Goal: Information Seeking & Learning: Learn about a topic

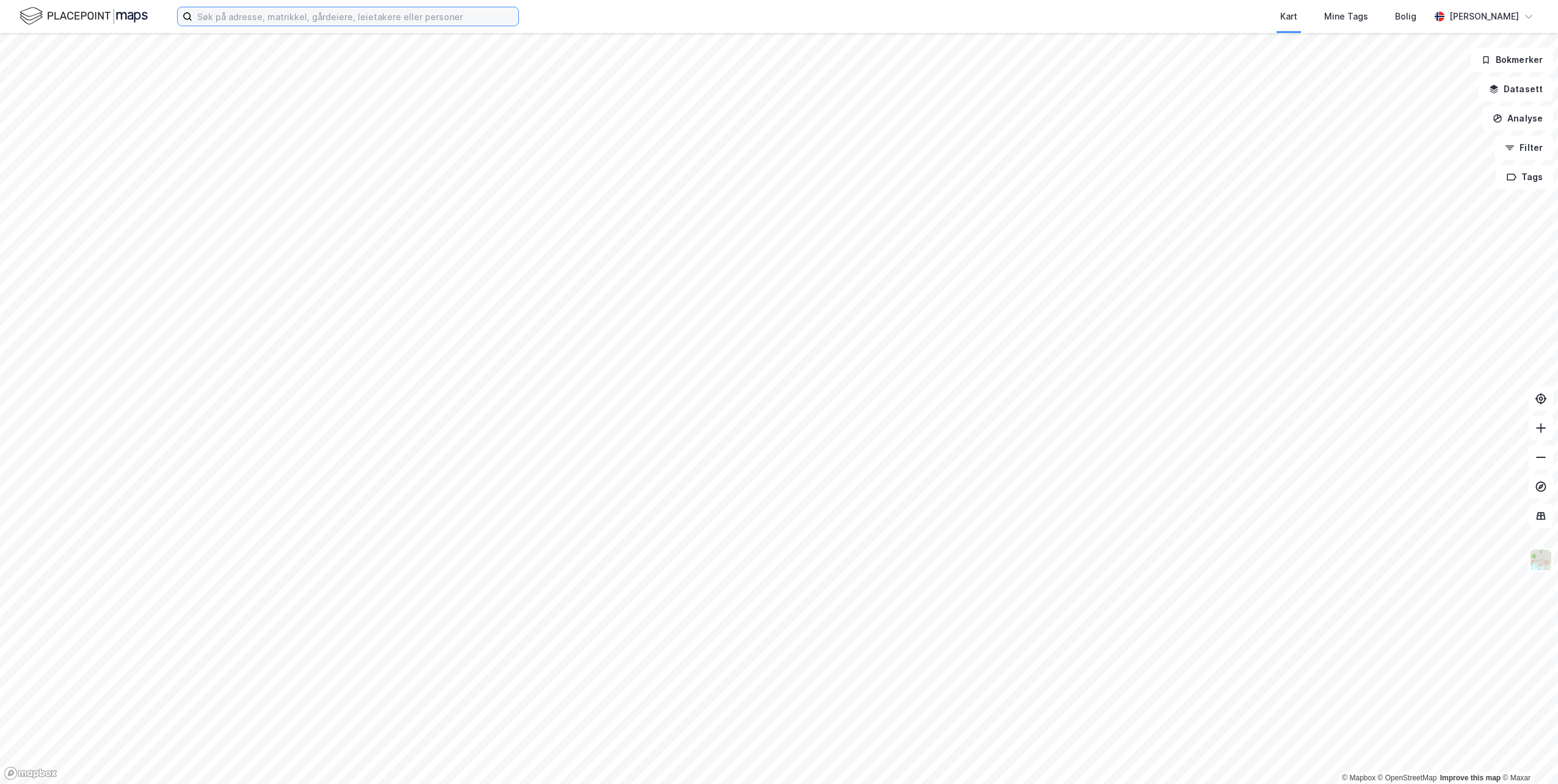
click at [276, 15] on input at bounding box center [355, 16] width 326 height 18
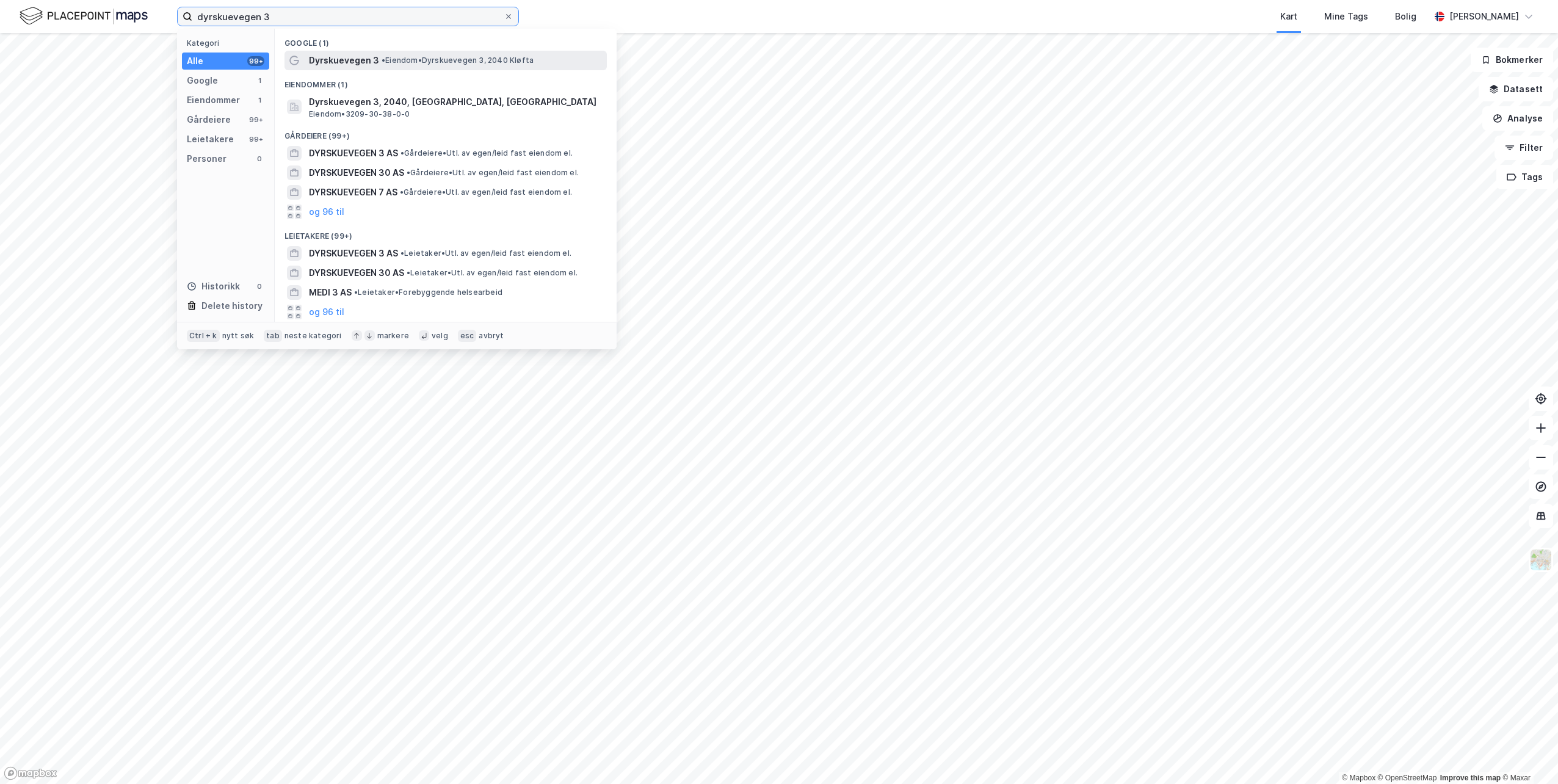
type input "dyrskuevegen 3"
click at [444, 55] on span "• Eiendom • Dyrskuevegen 3, 2040 [GEOGRAPHIC_DATA]" at bounding box center [457, 60] width 152 height 9
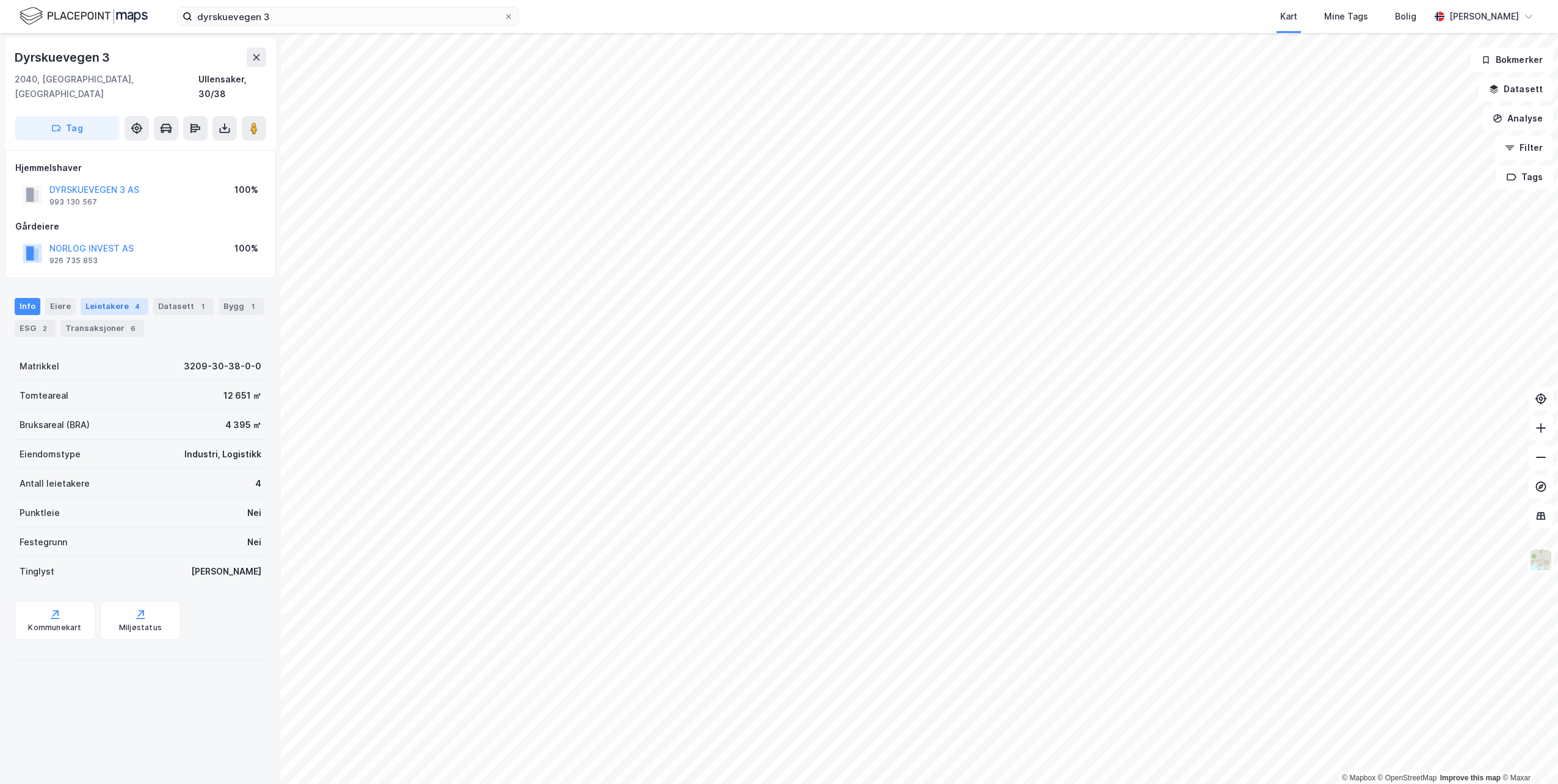
click at [131, 300] on div "4" at bounding box center [137, 306] width 12 height 12
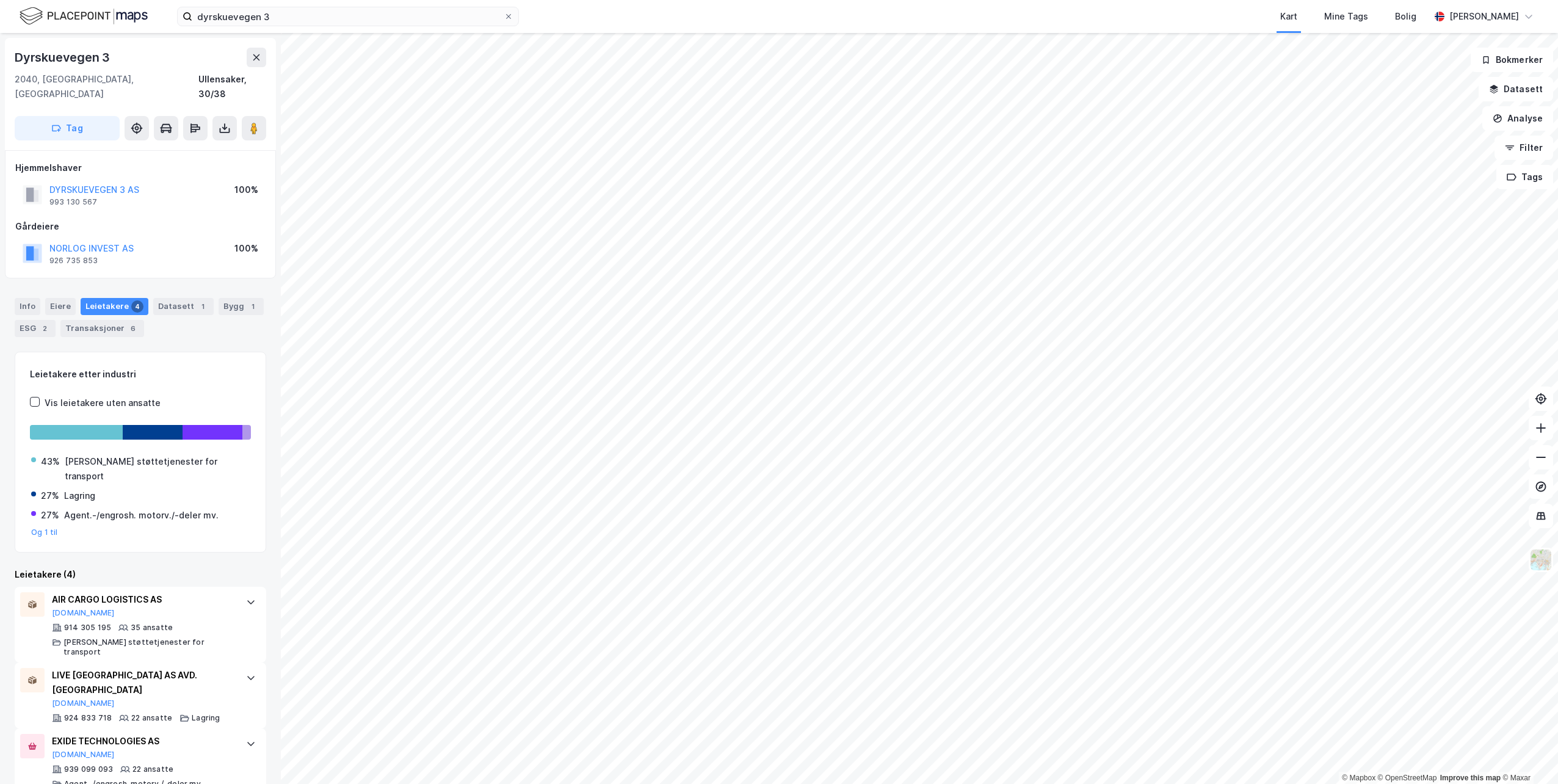
scroll to position [23, 0]
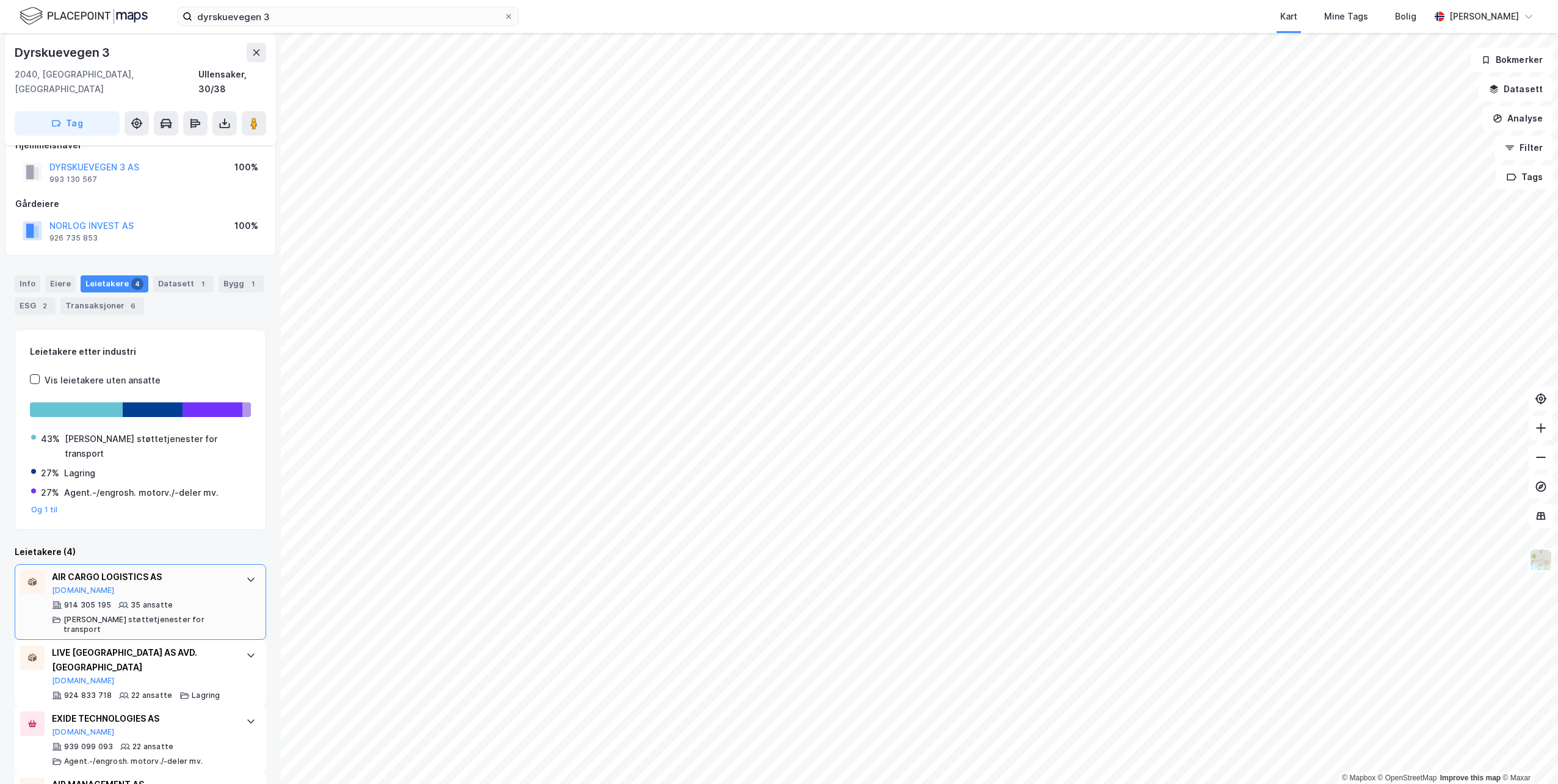
click at [168, 600] on div "914 305 195 35 ansatte [PERSON_NAME] støttetjenester for transport" at bounding box center [142, 617] width 182 height 34
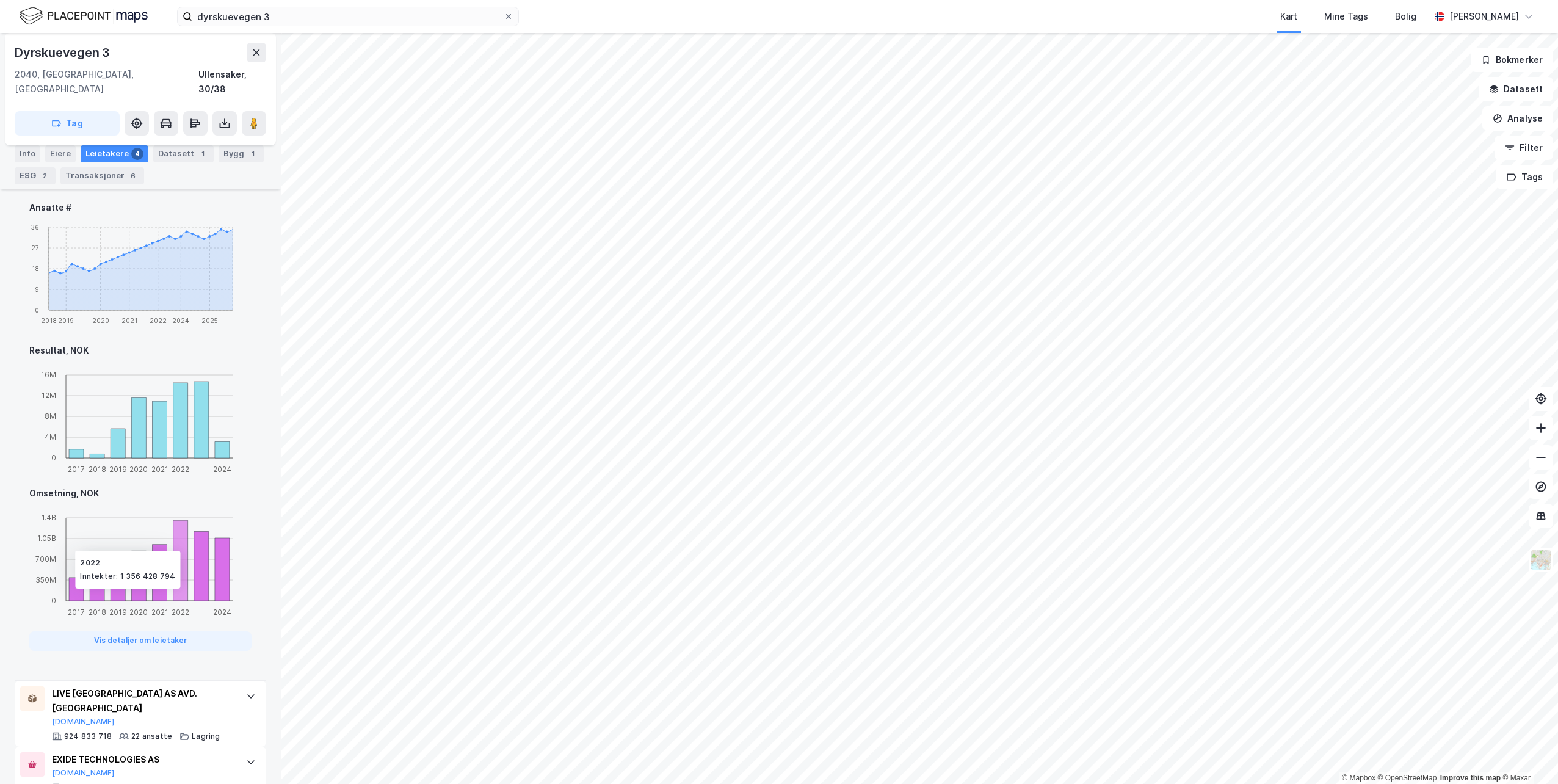
scroll to position [674, 0]
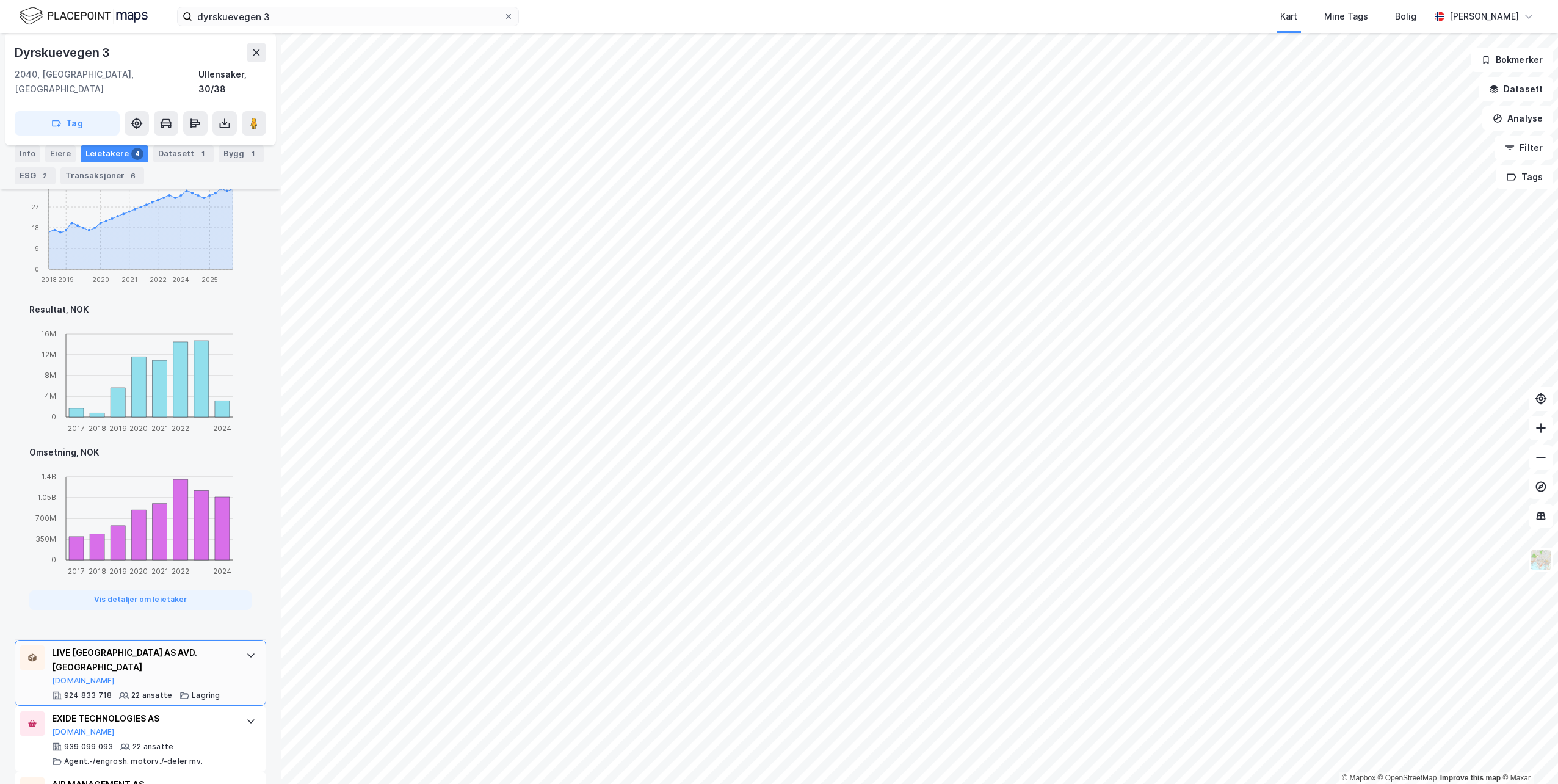
click at [191, 645] on div "LIVE [GEOGRAPHIC_DATA] AS AVD. KLØFTA [DOMAIN_NAME] 924 833 718 22 ansatte Lagr…" at bounding box center [142, 672] width 182 height 55
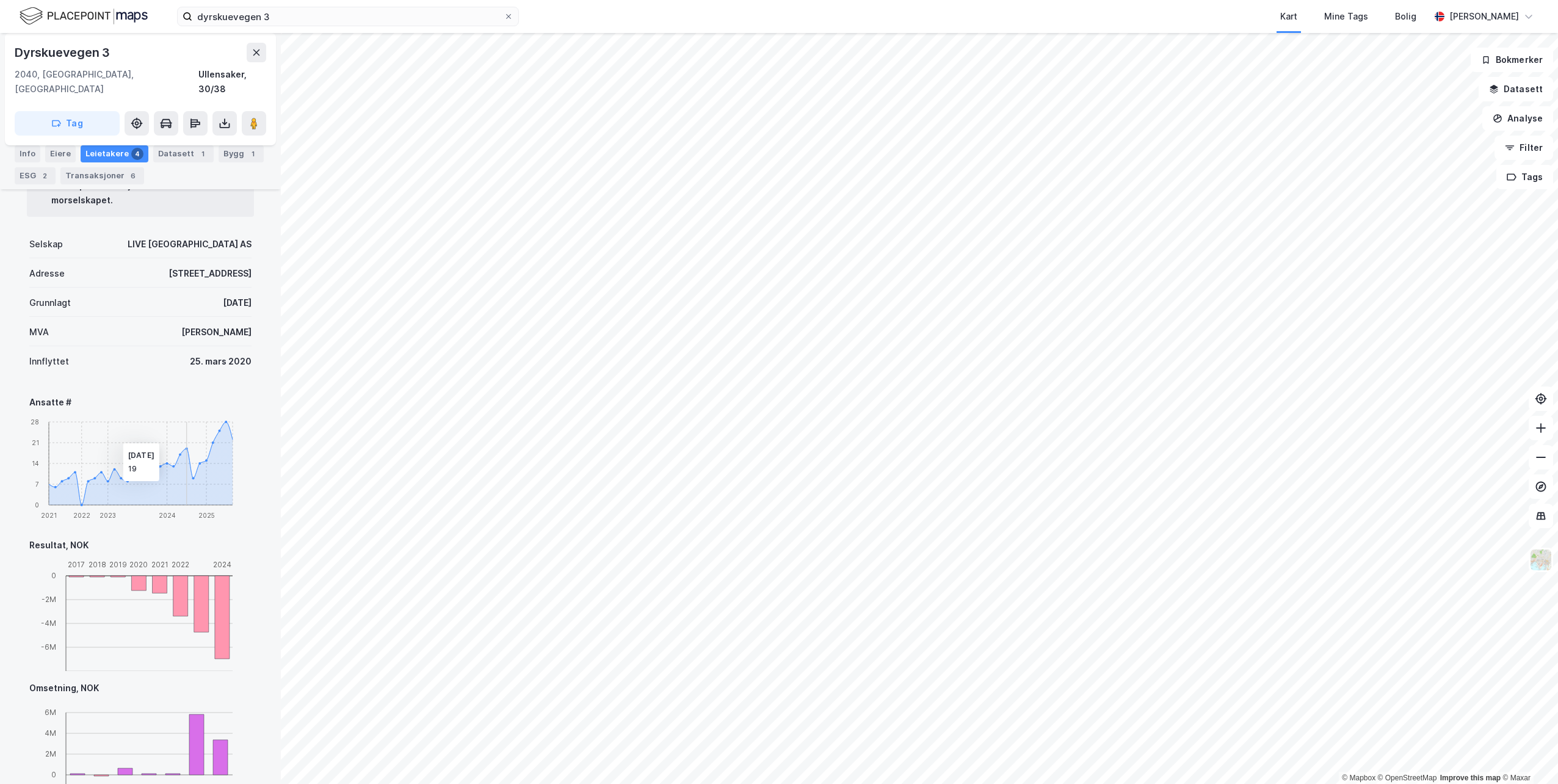
scroll to position [762, 0]
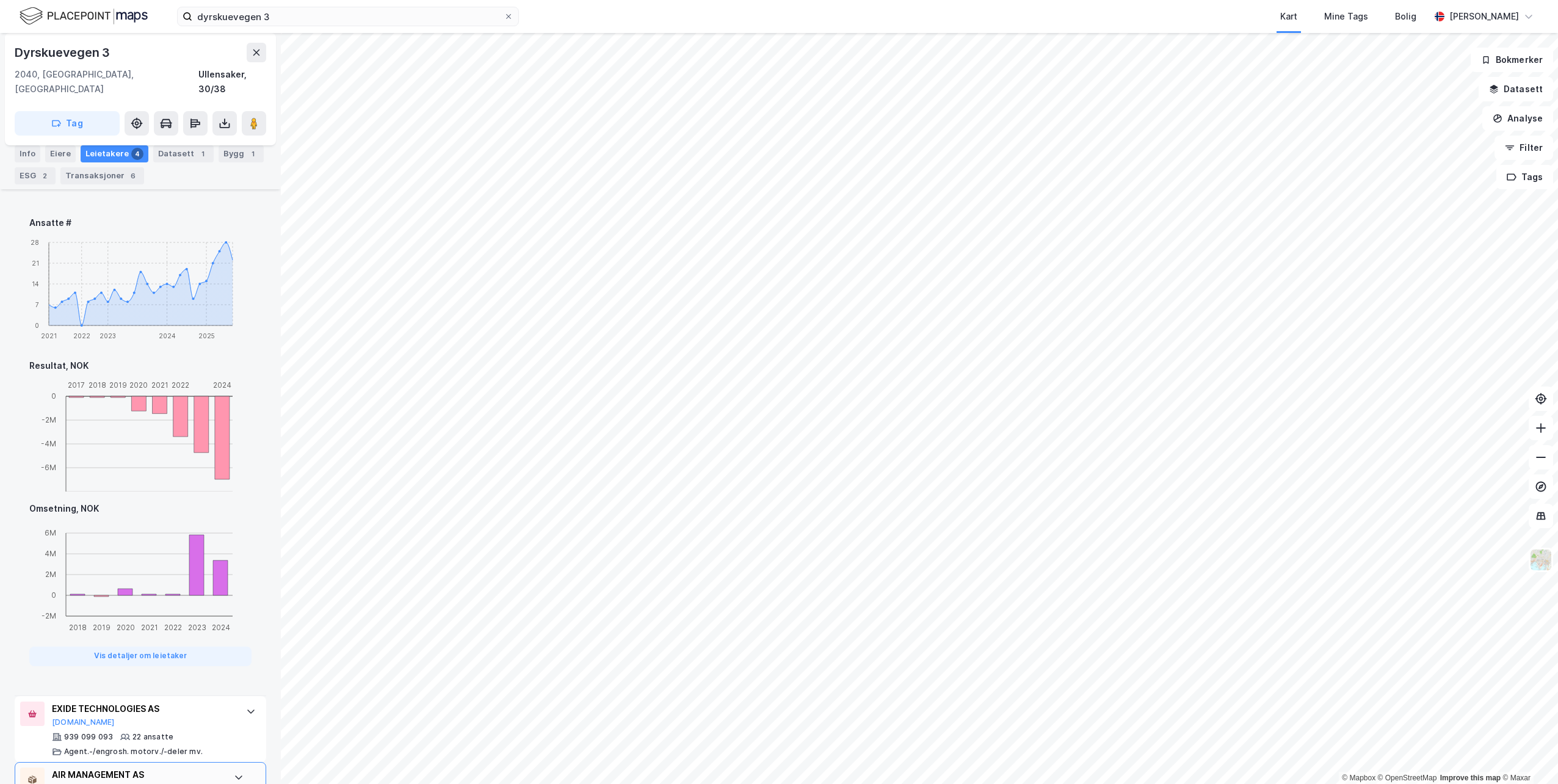
click at [190, 767] on div "AIR MANAGEMENT AS" at bounding box center [136, 775] width 170 height 15
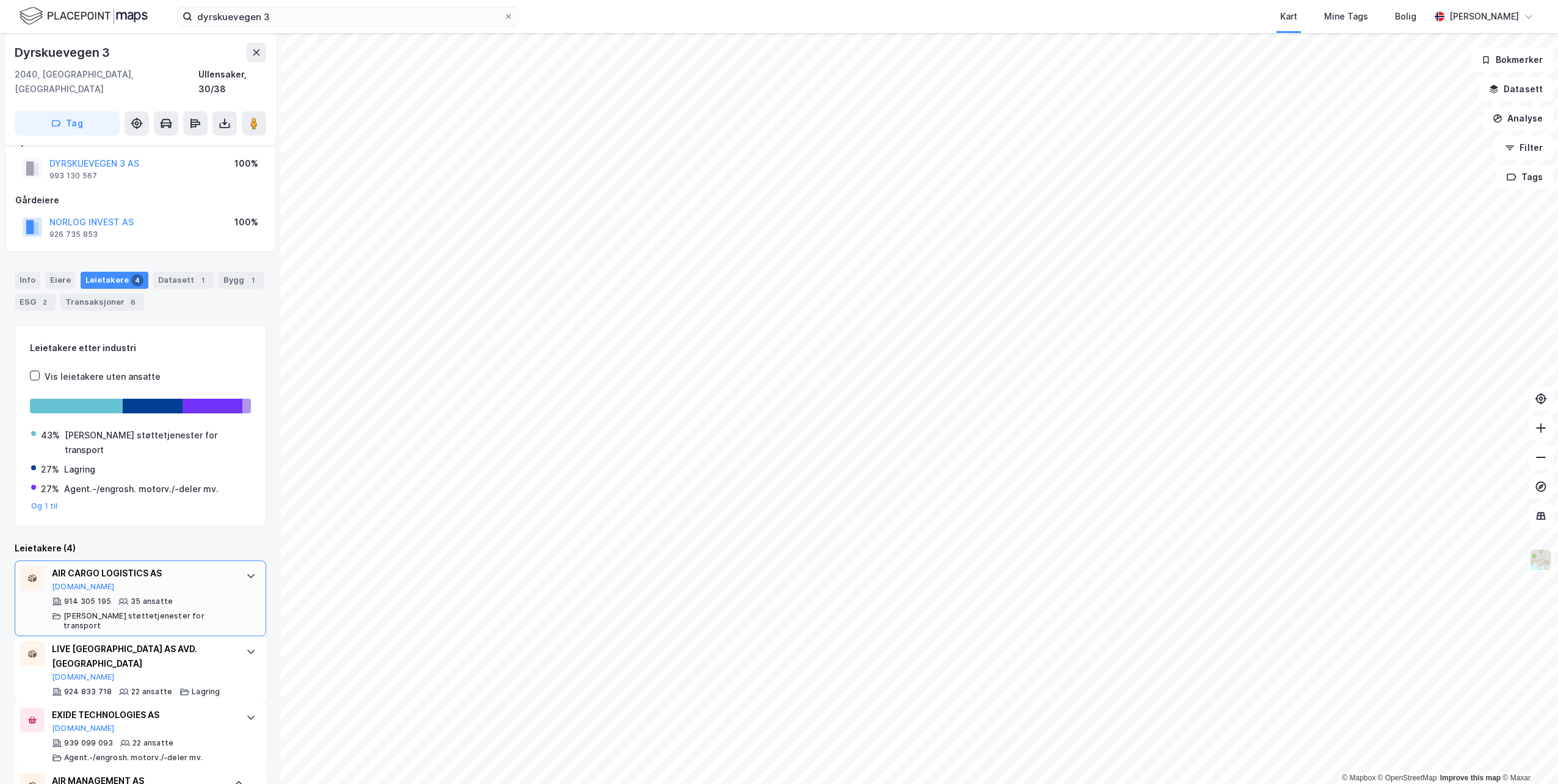
scroll to position [0, 0]
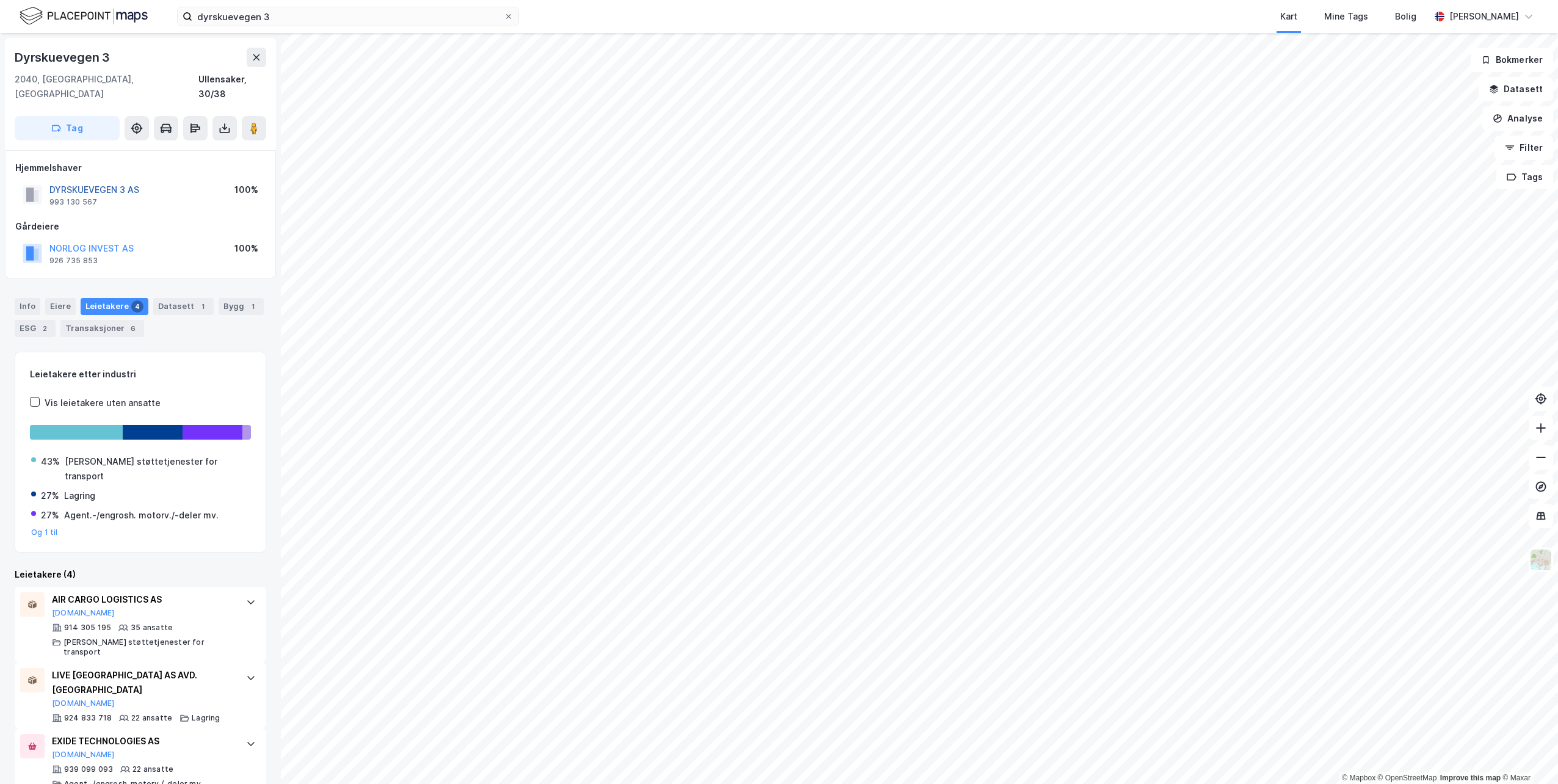
click at [0, 0] on button "DYRSKUEVEGEN 3 AS" at bounding box center [0, 0] width 0 height 0
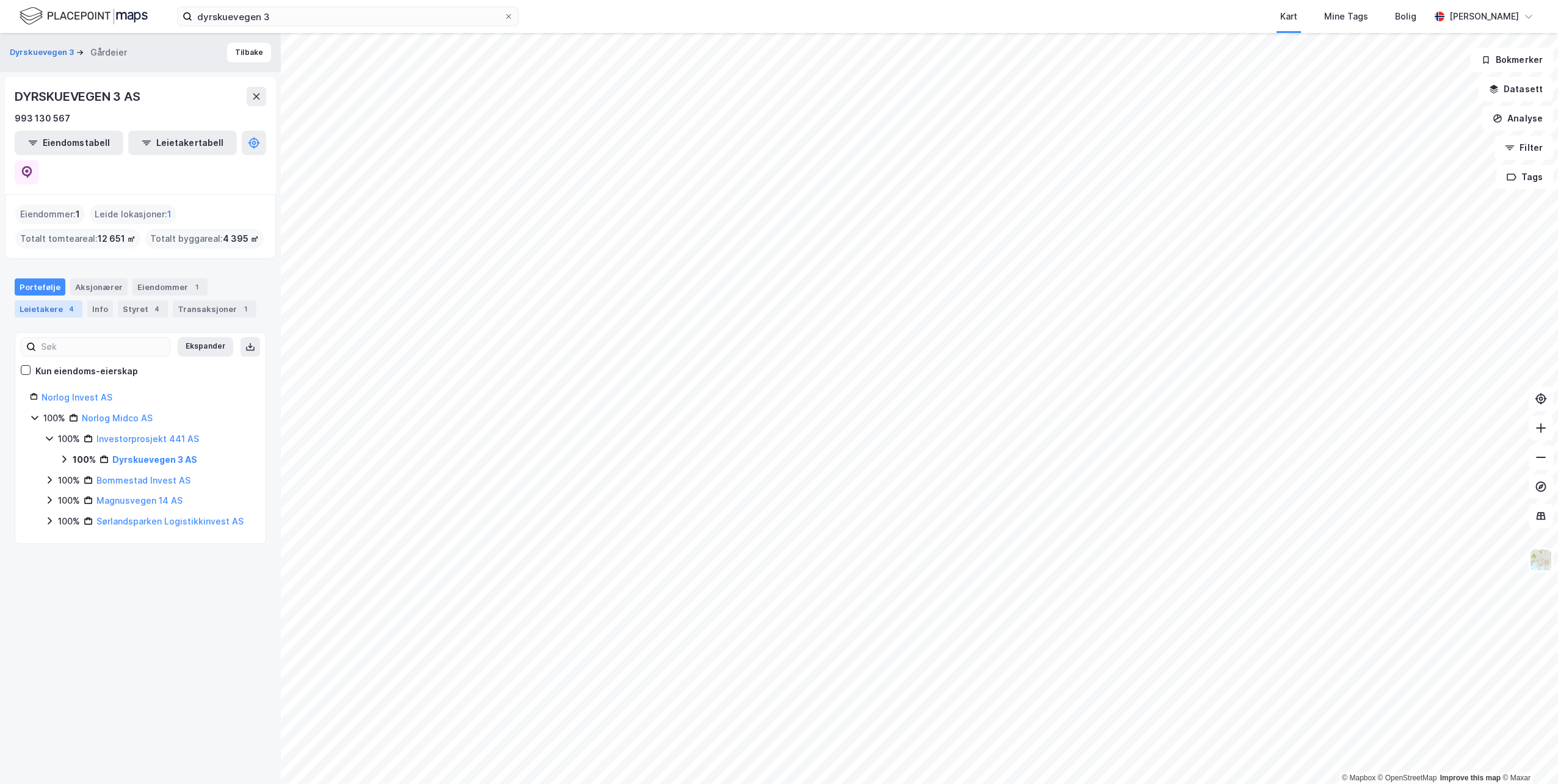
click at [53, 300] on div "Leietakere 4" at bounding box center [48, 308] width 68 height 17
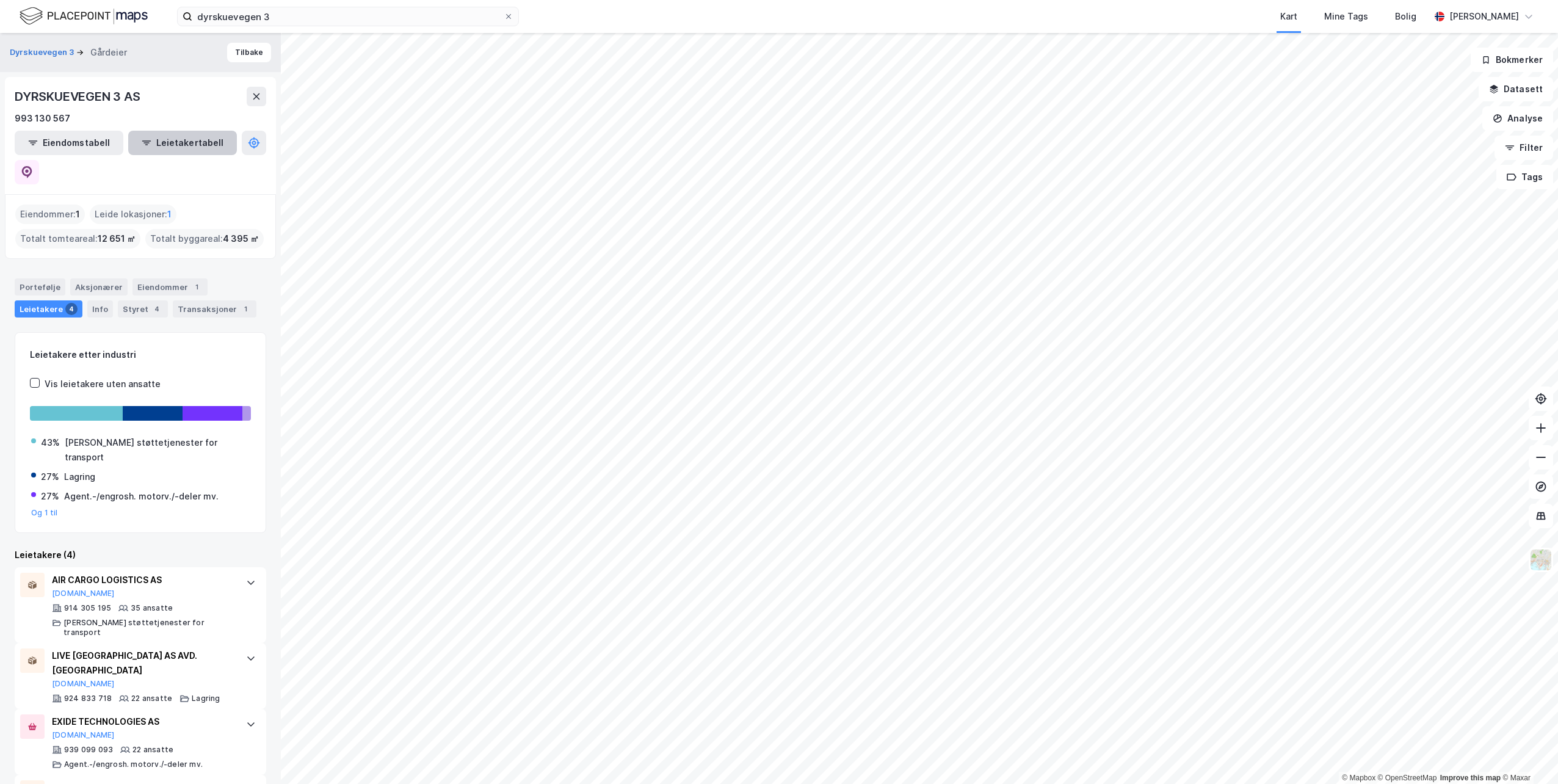
click at [163, 150] on button "Leietakertabell" at bounding box center [182, 142] width 109 height 24
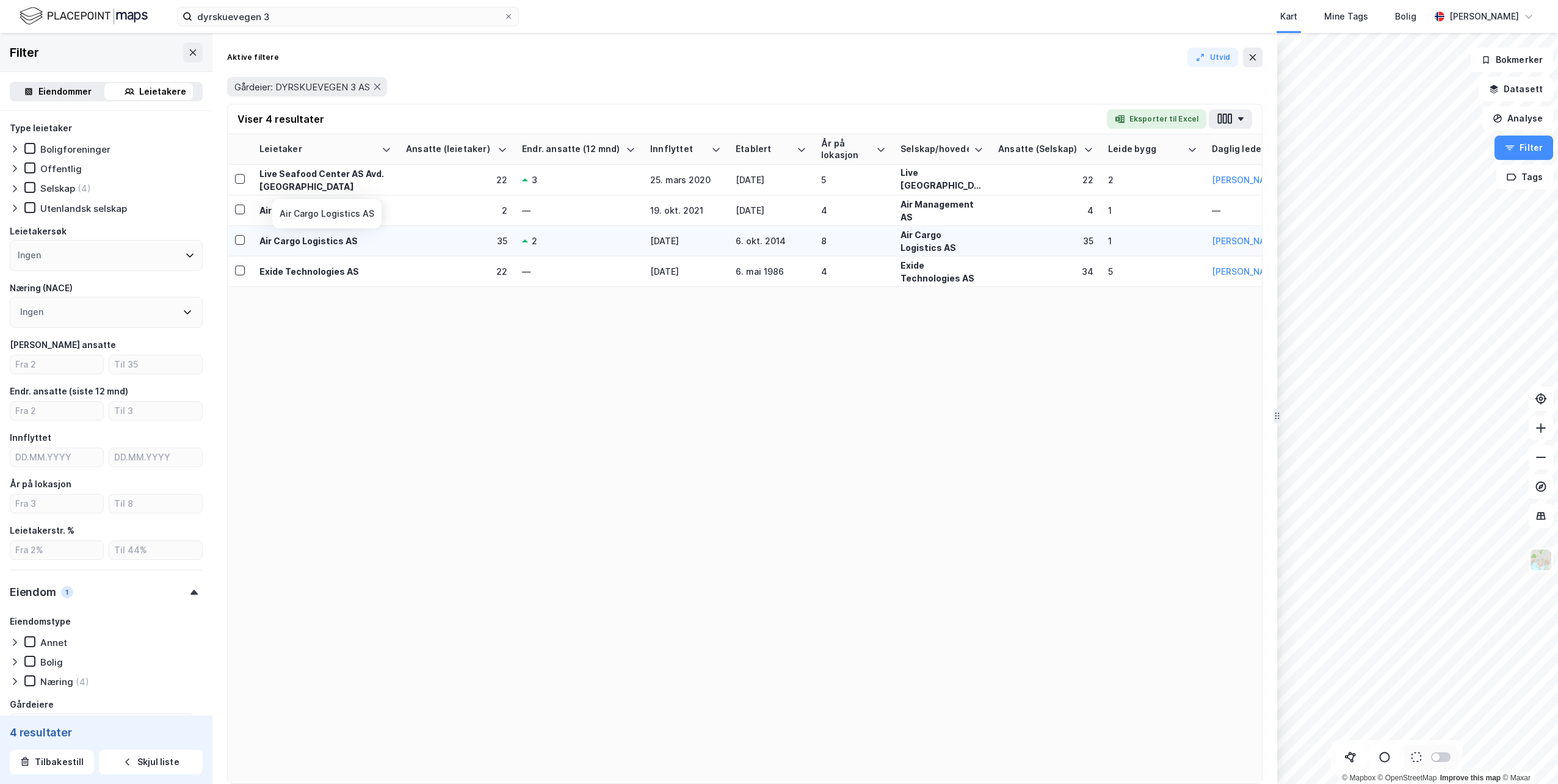
click at [318, 245] on div "Air Cargo Logistics AS" at bounding box center [325, 241] width 132 height 13
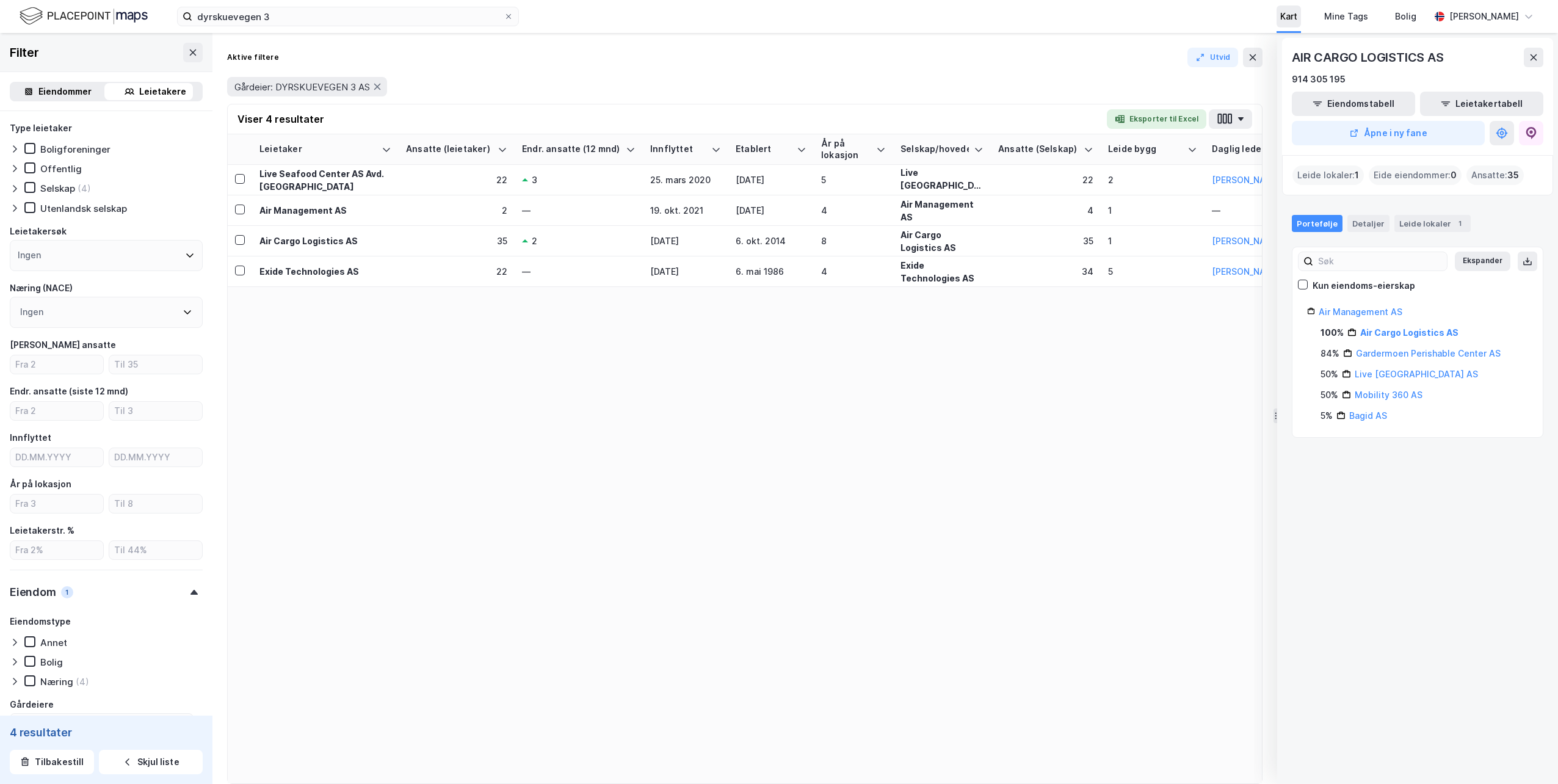
click at [1298, 17] on div "Kart" at bounding box center [1288, 17] width 17 height 15
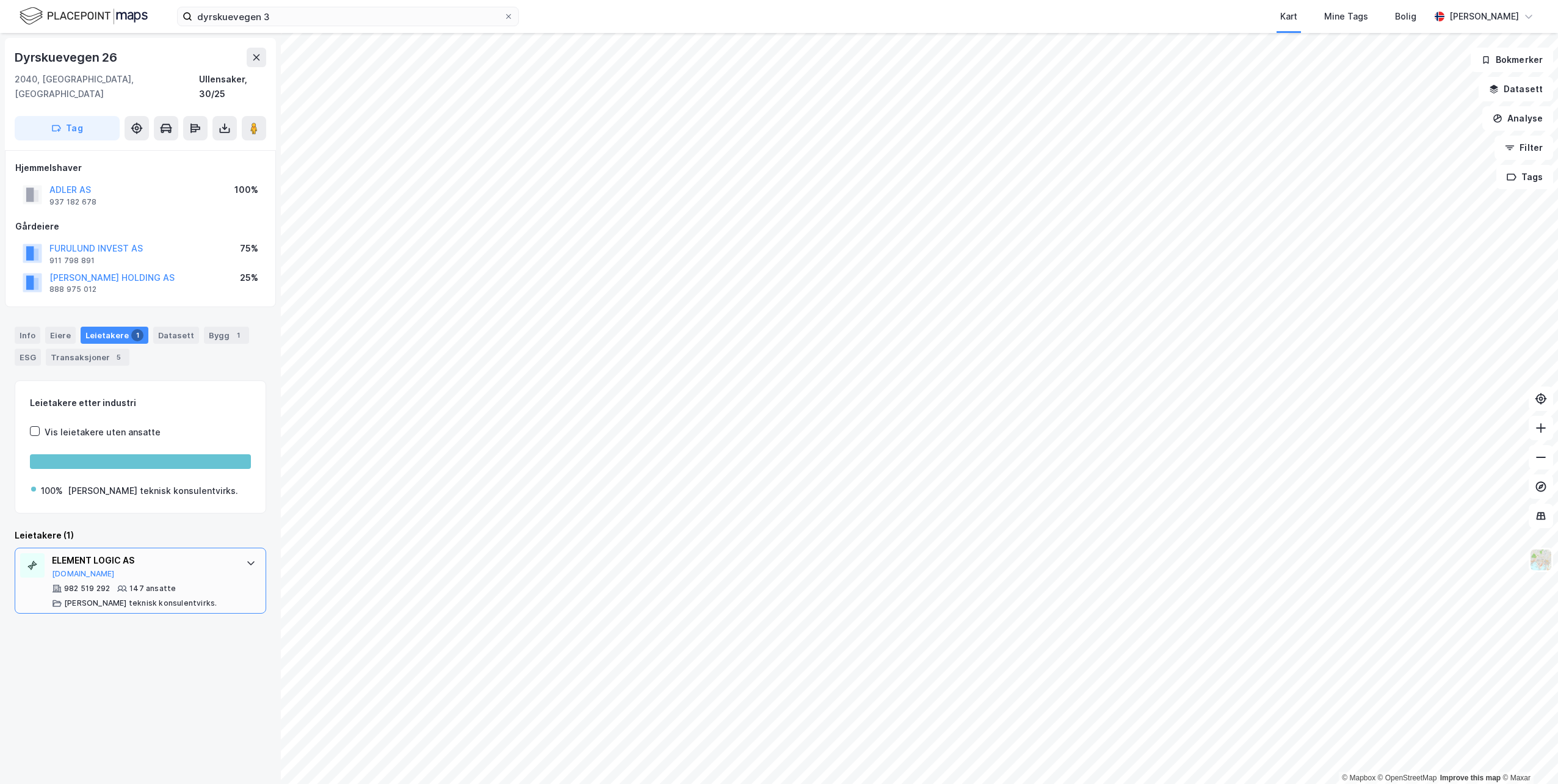
click at [120, 553] on div "ELEMENT LOGIC AS" at bounding box center [142, 560] width 182 height 15
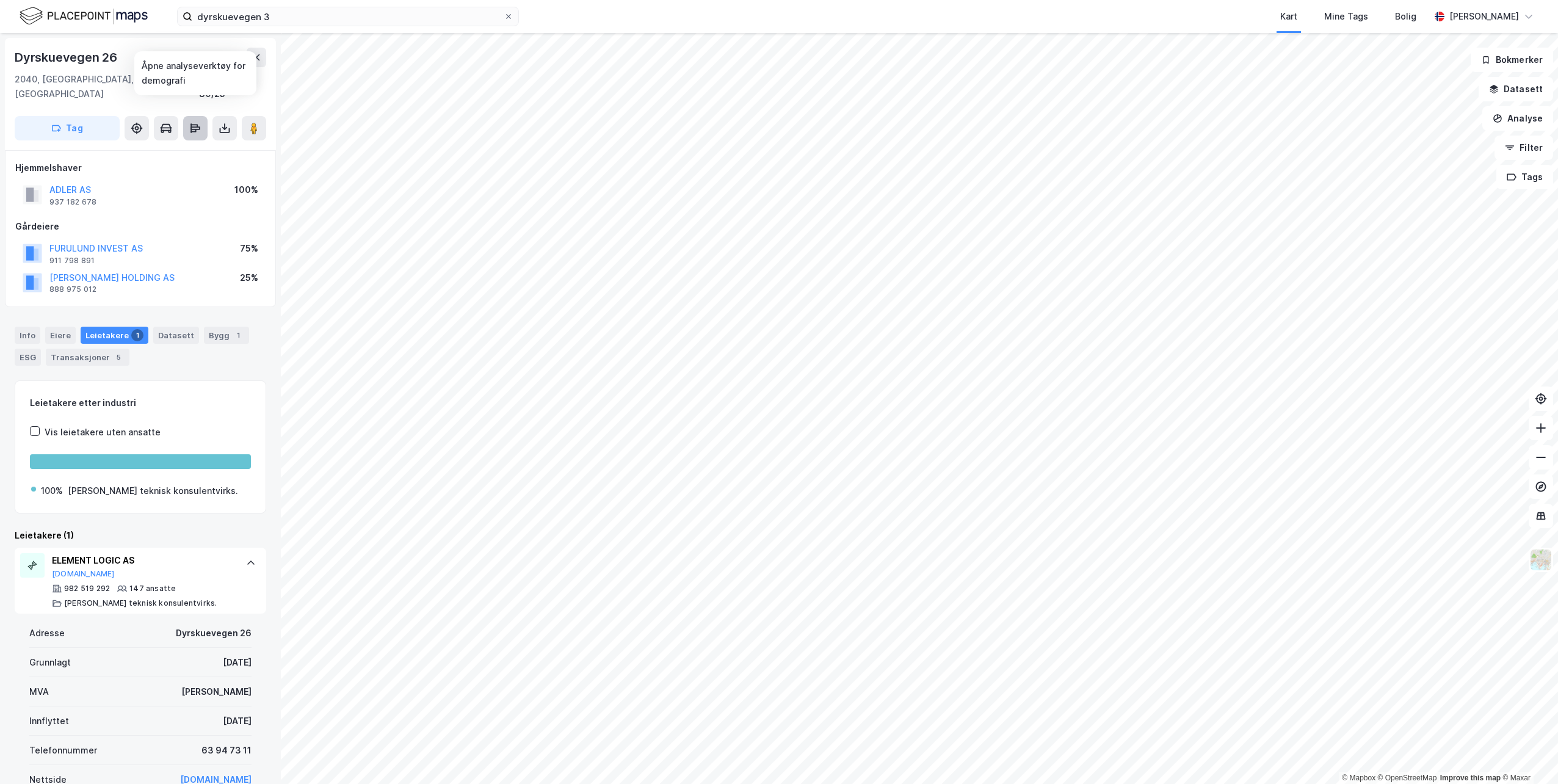
click at [194, 122] on icon at bounding box center [195, 128] width 12 height 12
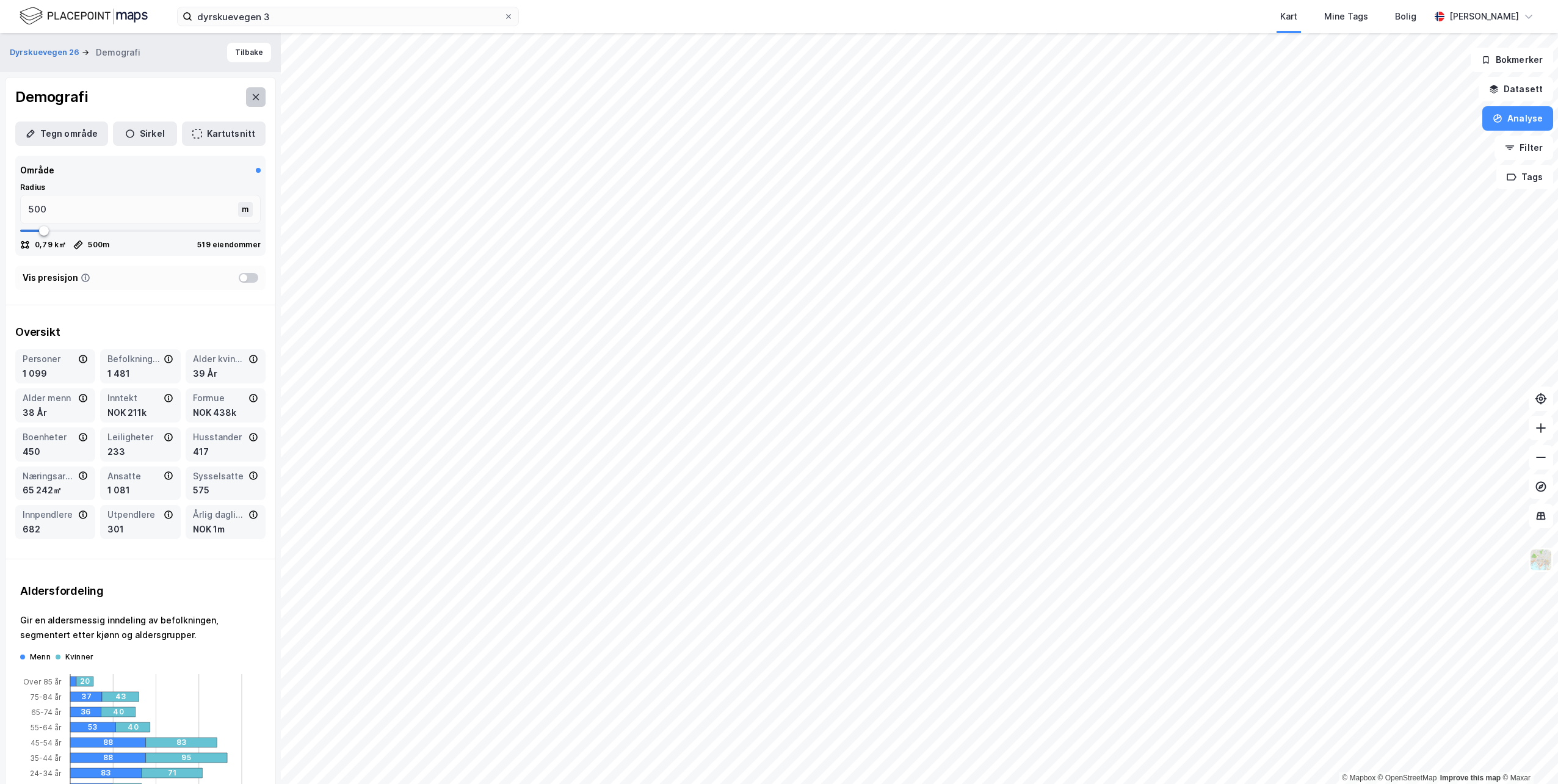
click at [253, 98] on icon at bounding box center [256, 97] width 7 height 6
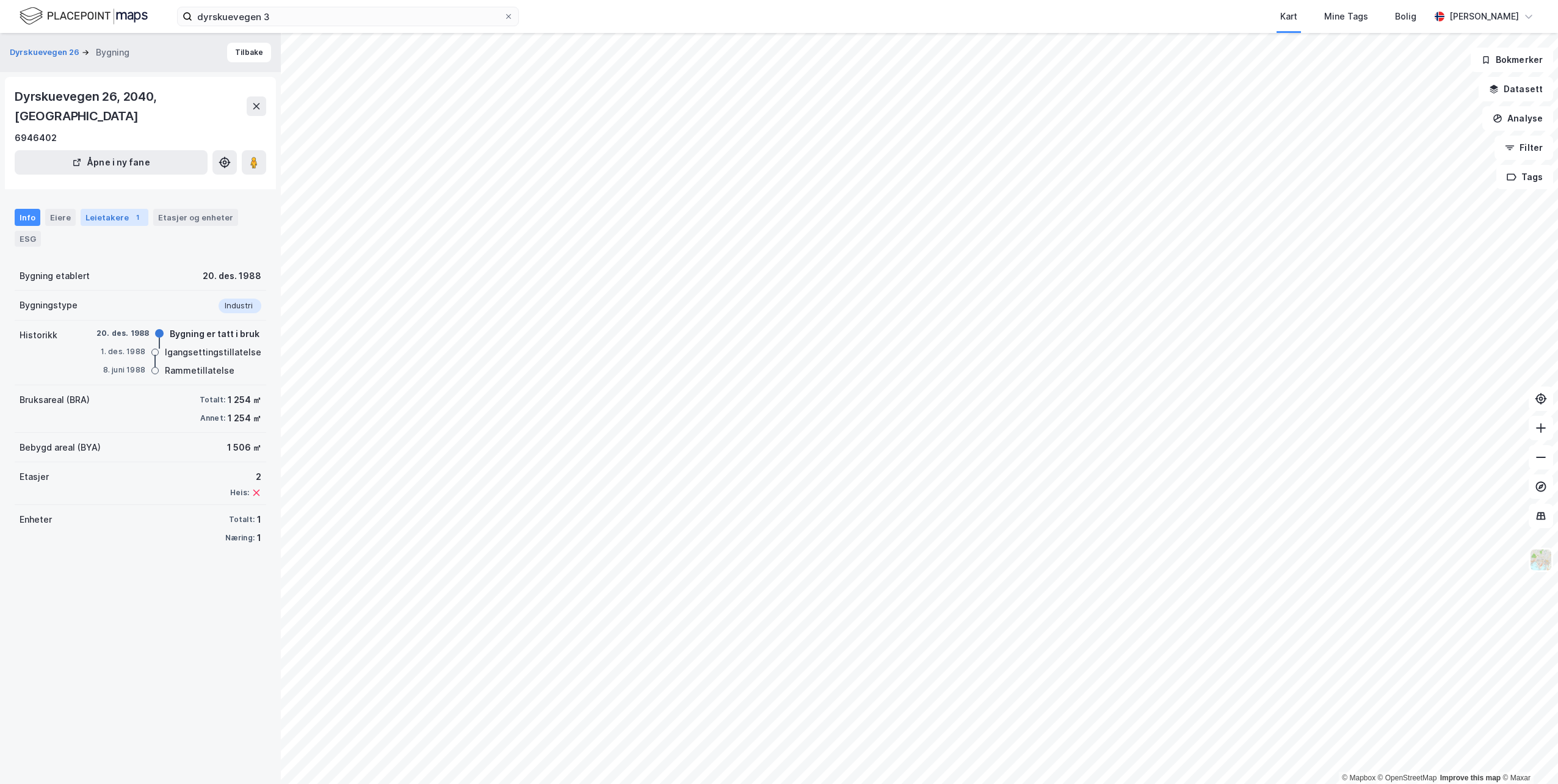
click at [104, 209] on div "Leietakere 1" at bounding box center [114, 217] width 68 height 17
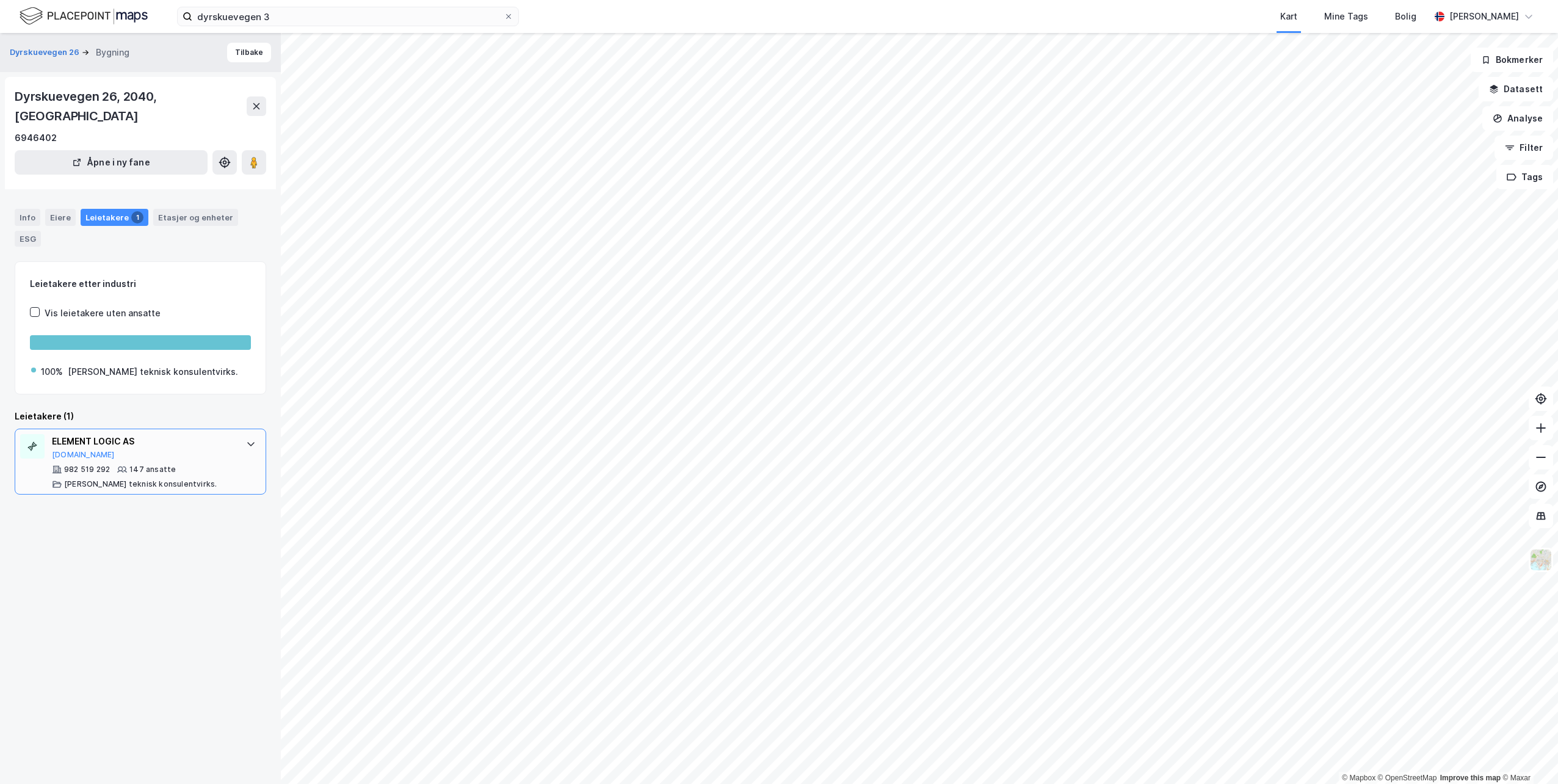
click at [134, 444] on div "ELEMENT LOGIC AS [DOMAIN_NAME] 982 519 292 147 ansatte [PERSON_NAME] teknisk ko…" at bounding box center [142, 461] width 182 height 55
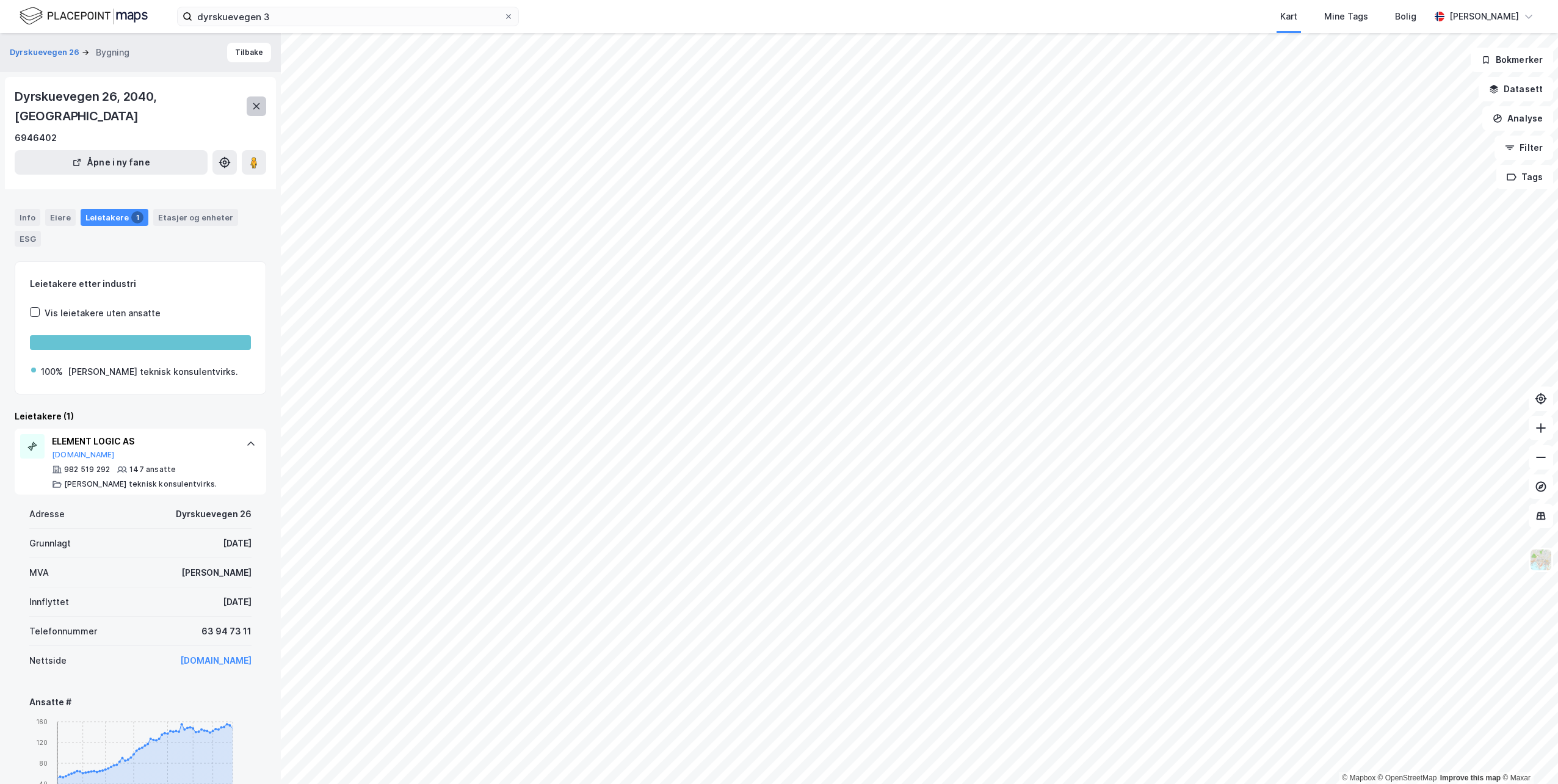
click at [253, 101] on icon at bounding box center [256, 106] width 9 height 9
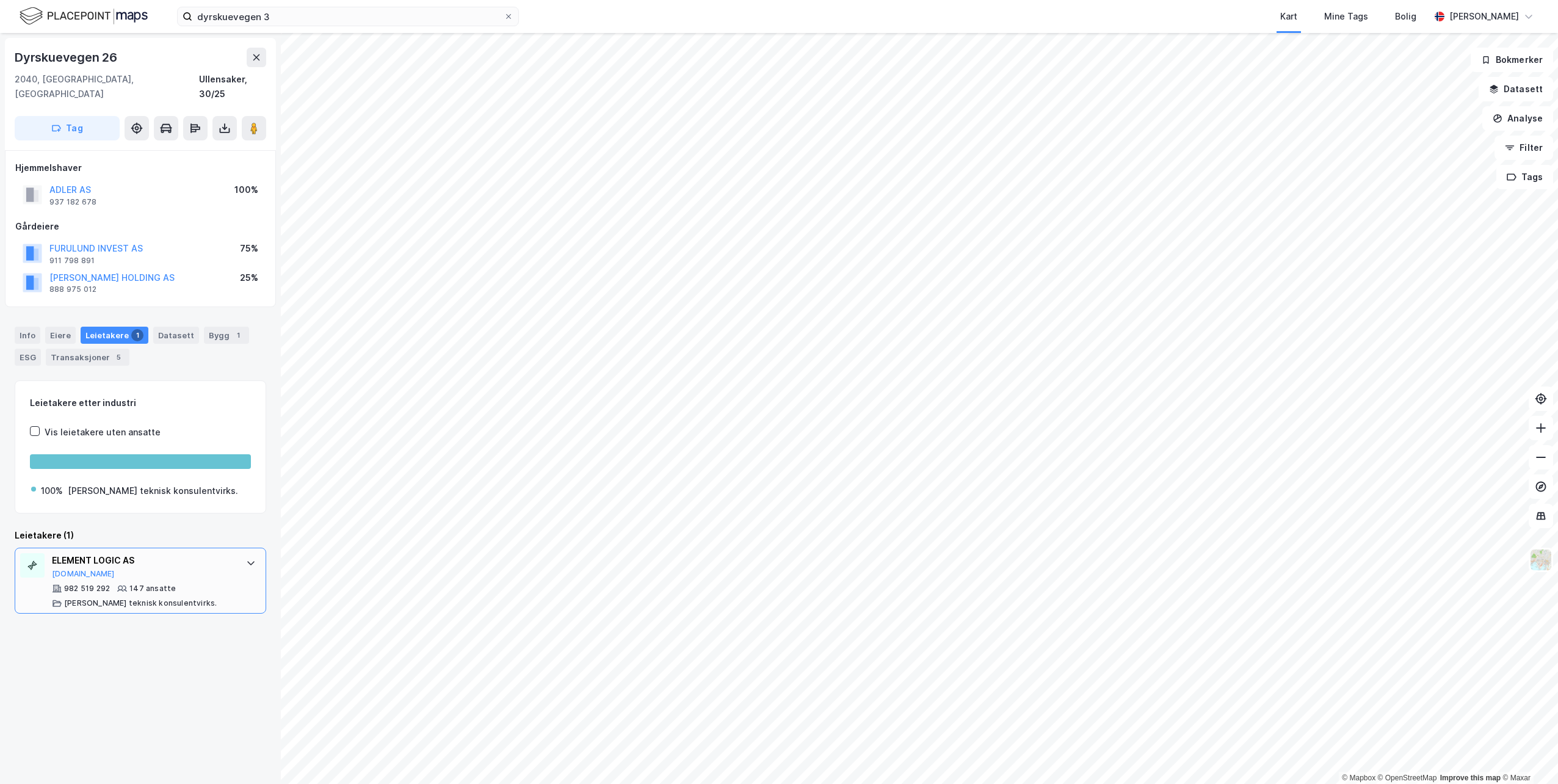
click at [104, 553] on div "ELEMENT LOGIC AS" at bounding box center [142, 560] width 182 height 15
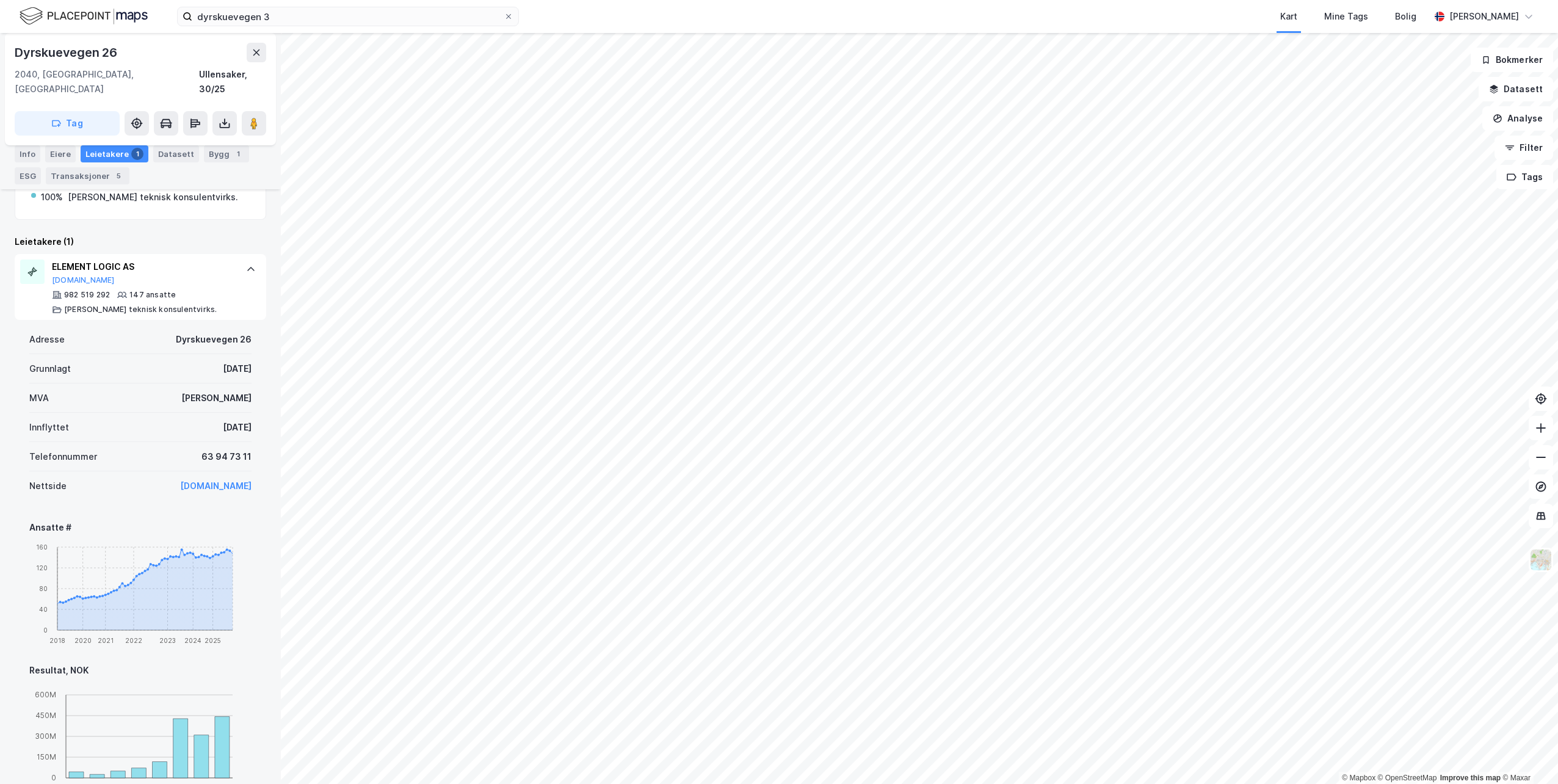
scroll to position [306, 0]
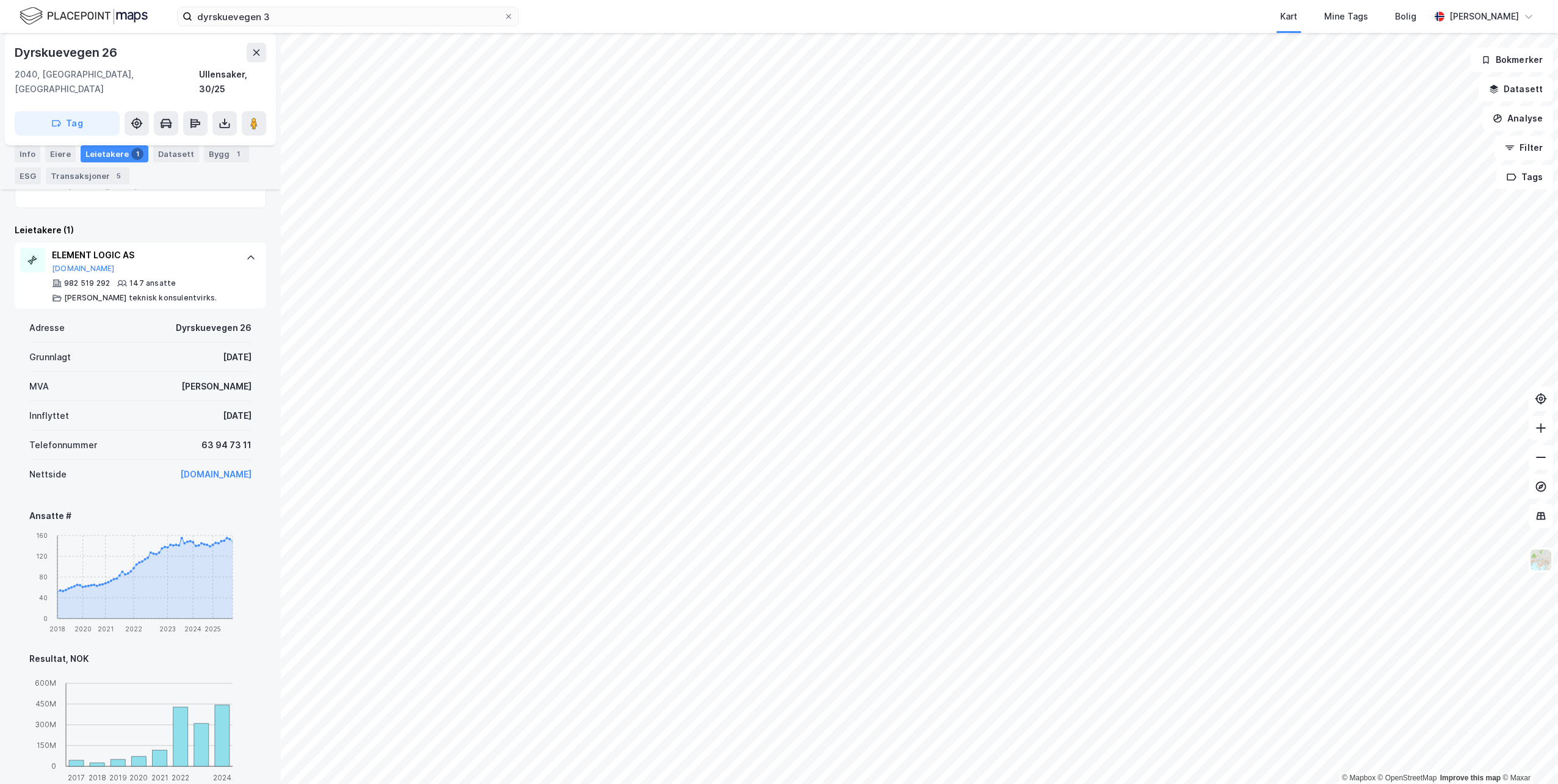
drag, startPoint x: 177, startPoint y: 403, endPoint x: 236, endPoint y: 406, distance: 59.1
click at [236, 406] on div "Innflyttet [DATE]" at bounding box center [140, 416] width 222 height 29
click at [236, 408] on div "[DATE]" at bounding box center [237, 416] width 28 height 15
click at [66, 264] on button "[DOMAIN_NAME]" at bounding box center [83, 268] width 63 height 9
